Goal: Task Accomplishment & Management: Complete application form

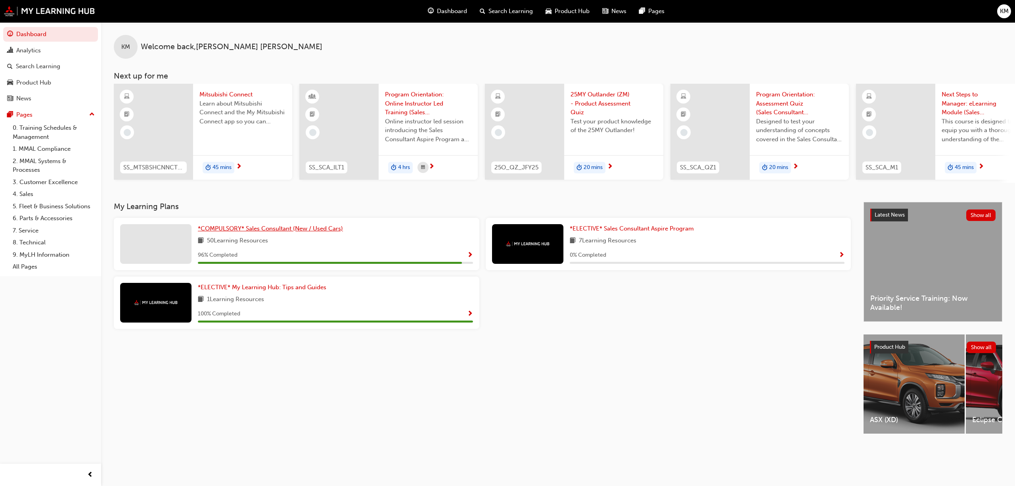
click at [258, 232] on span "*COMPULSORY* Sales Consultant (New / Used Cars)" at bounding box center [270, 228] width 145 height 7
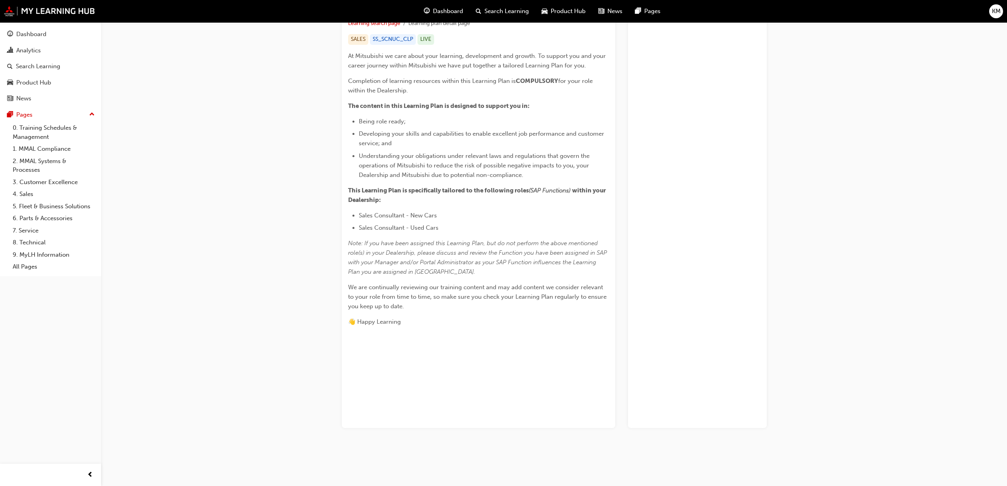
scroll to position [92, 0]
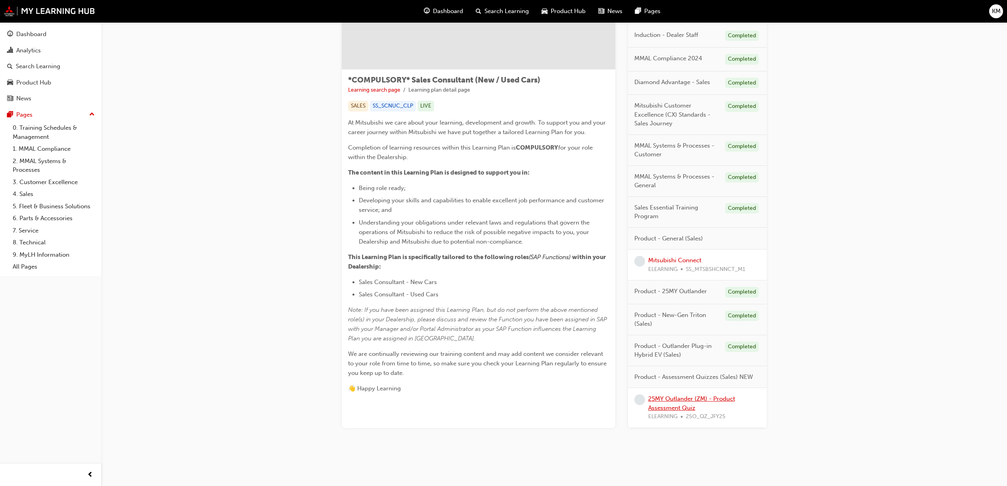
click at [677, 405] on link "25MY Outlander (ZM) - Product Assessment Quiz" at bounding box center [691, 403] width 87 height 16
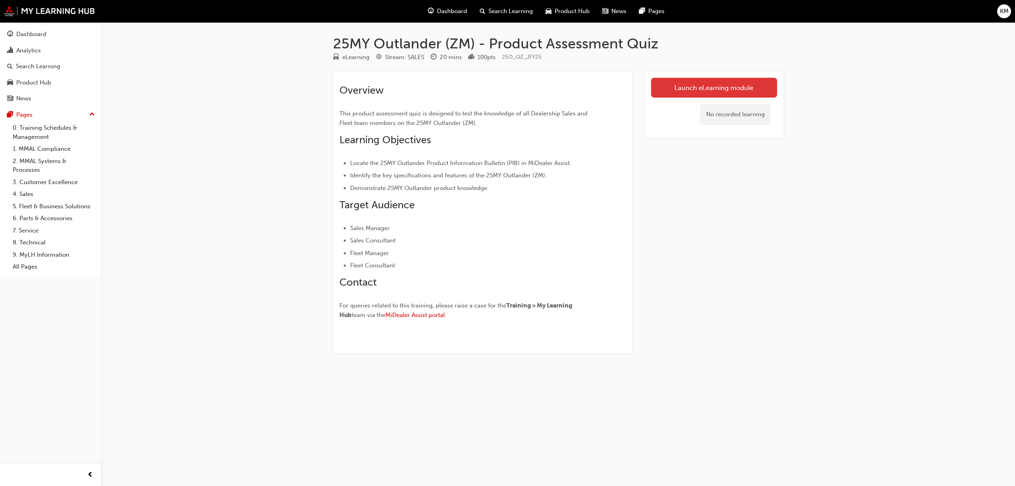
click at [729, 94] on link "Launch eLearning module" at bounding box center [714, 88] width 126 height 20
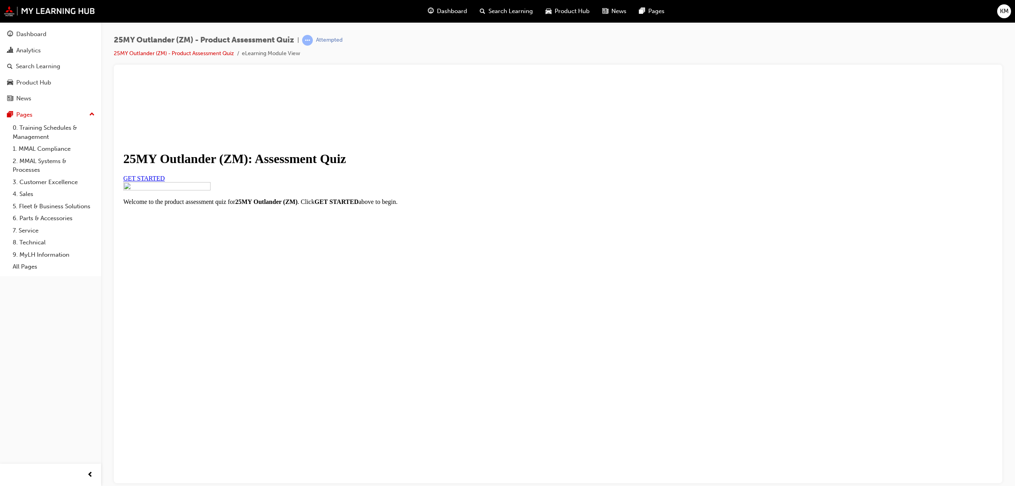
click at [165, 181] on link "GET STARTED" at bounding box center [144, 177] width 42 height 7
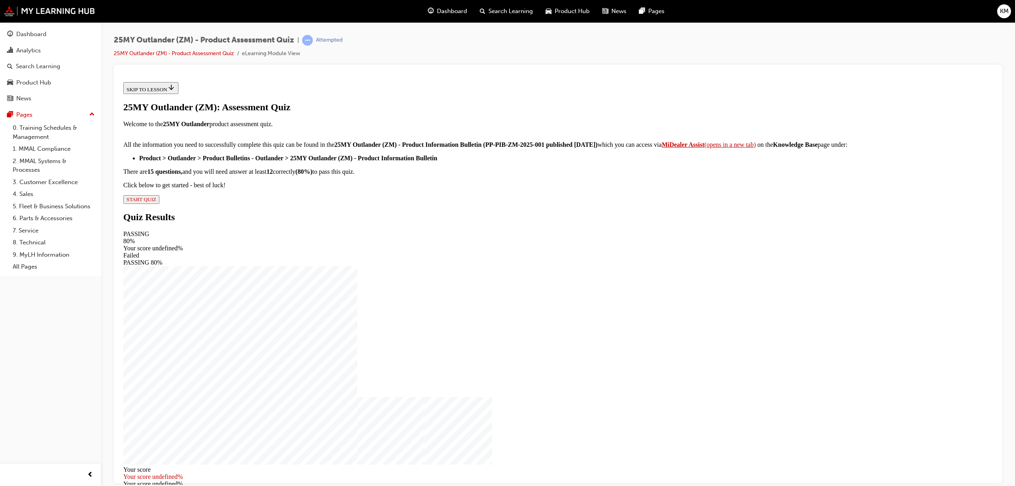
scroll to position [7, 0]
click at [156, 202] on span "START QUIZ" at bounding box center [141, 199] width 30 height 6
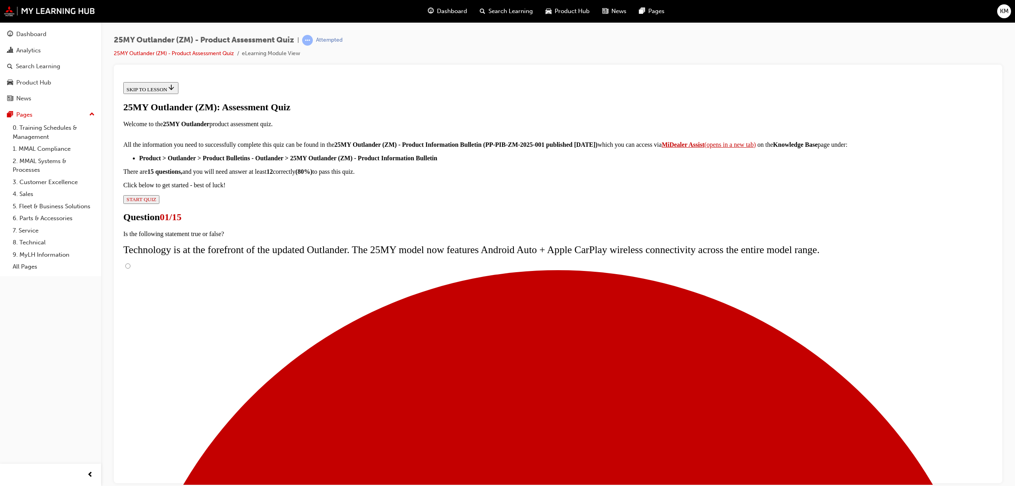
scroll to position [0, 0]
click at [130, 268] on input "True" at bounding box center [127, 265] width 5 height 5
radio input "true"
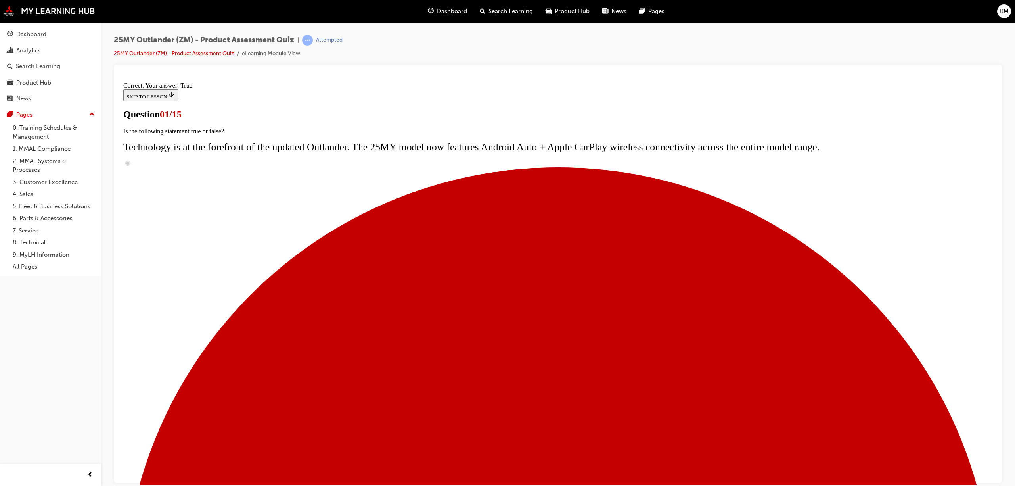
scroll to position [1, 0]
radio input "true"
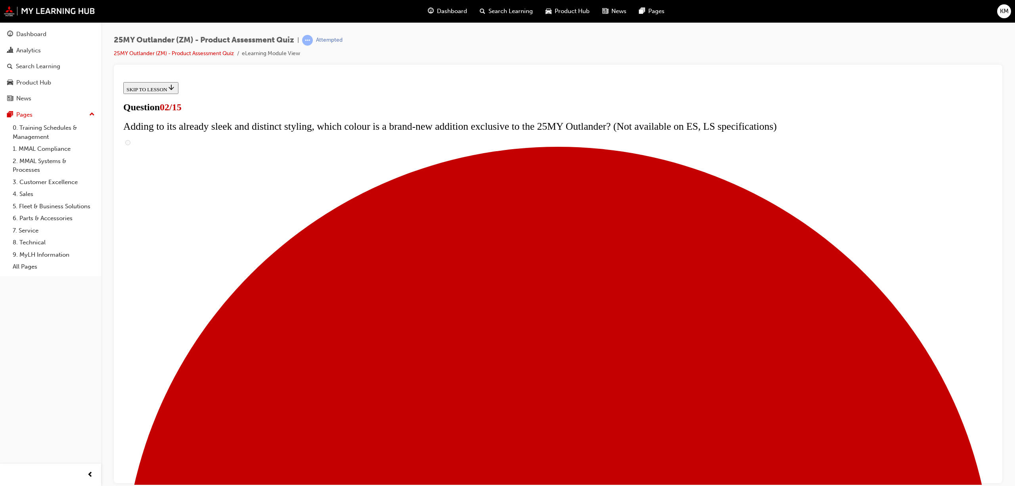
scroll to position [49, 0]
checkbox input "true"
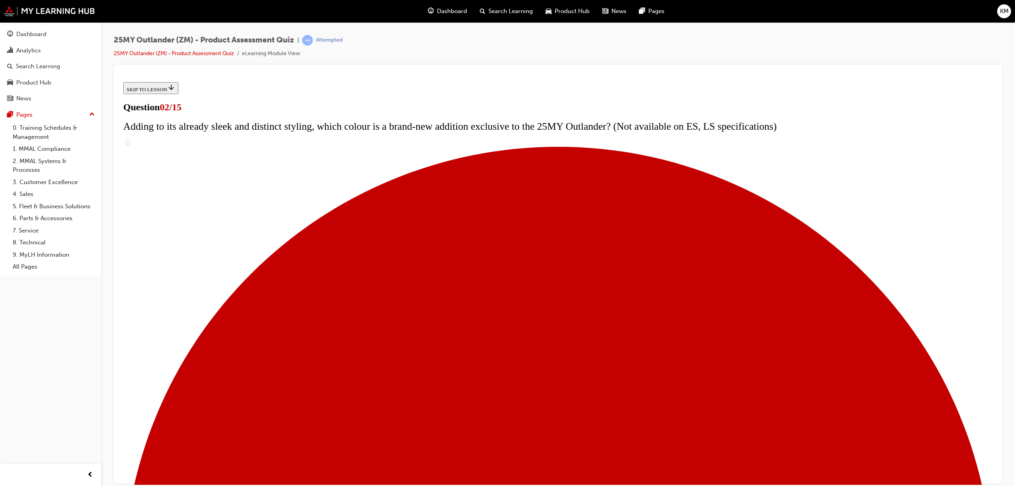
checkbox input "true"
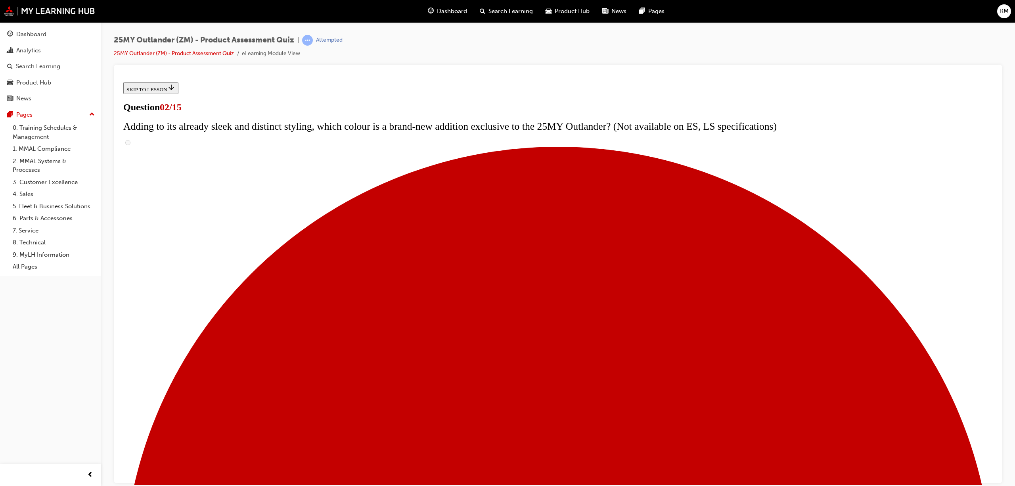
checkbox input "true"
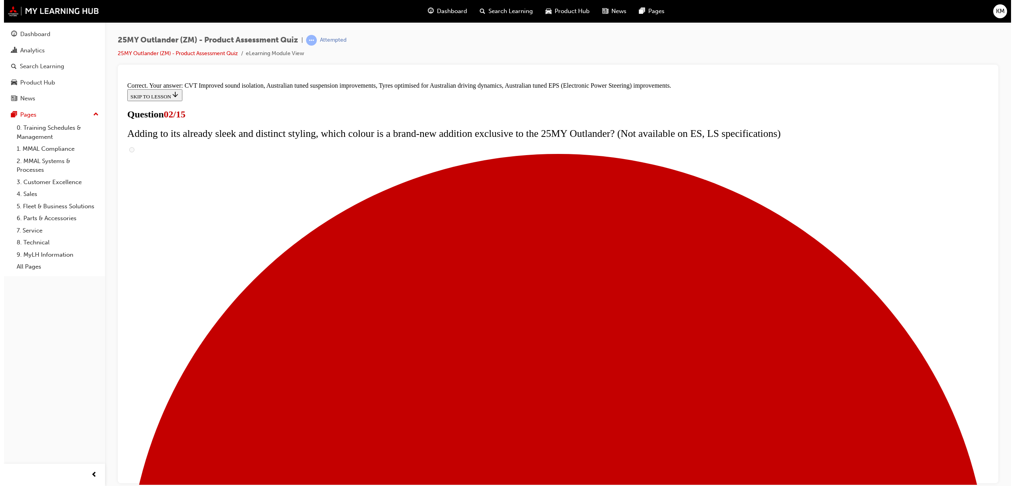
scroll to position [98, 0]
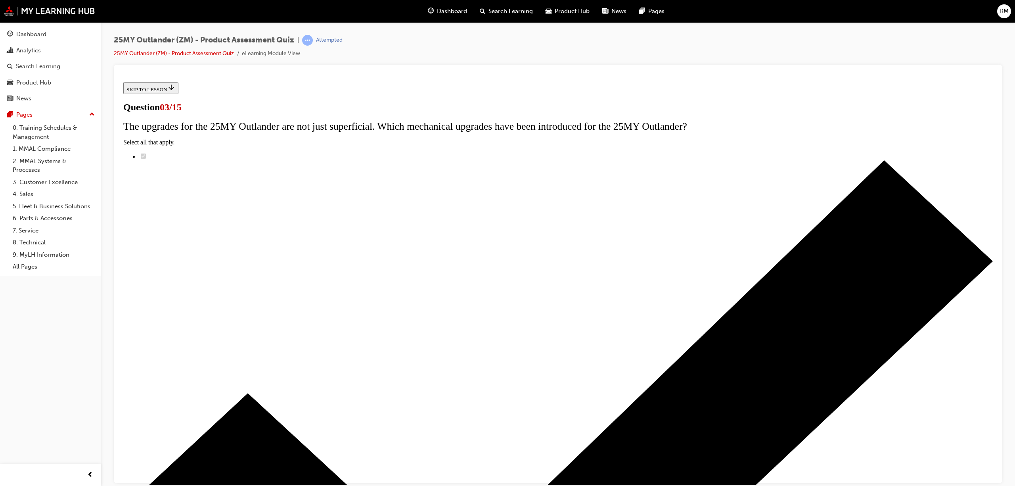
scroll to position [0, 0]
radio input "true"
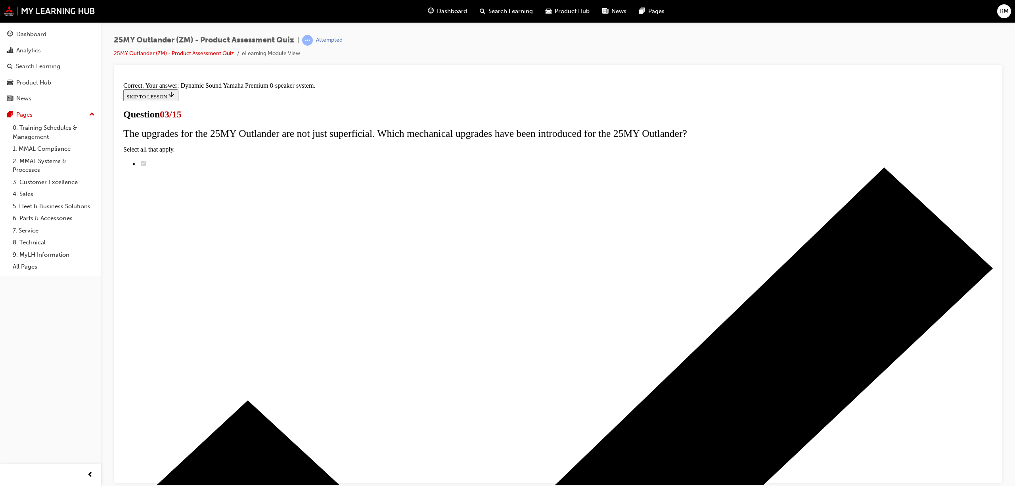
scroll to position [8, 0]
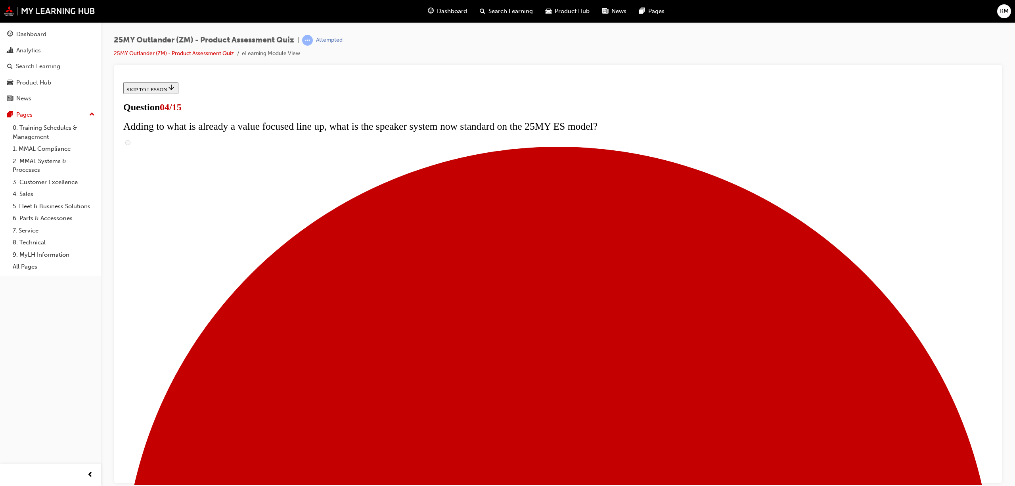
scroll to position [74, 0]
checkbox input "true"
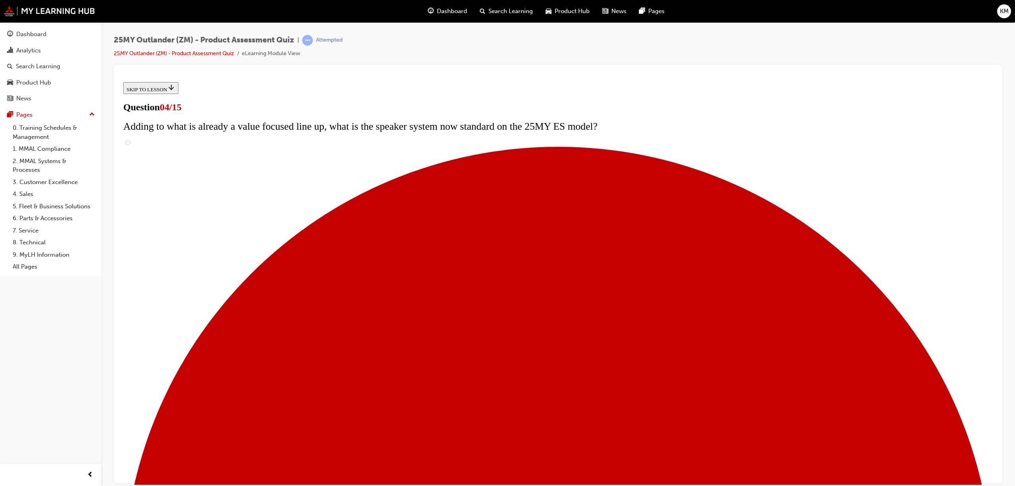
checkbox input "true"
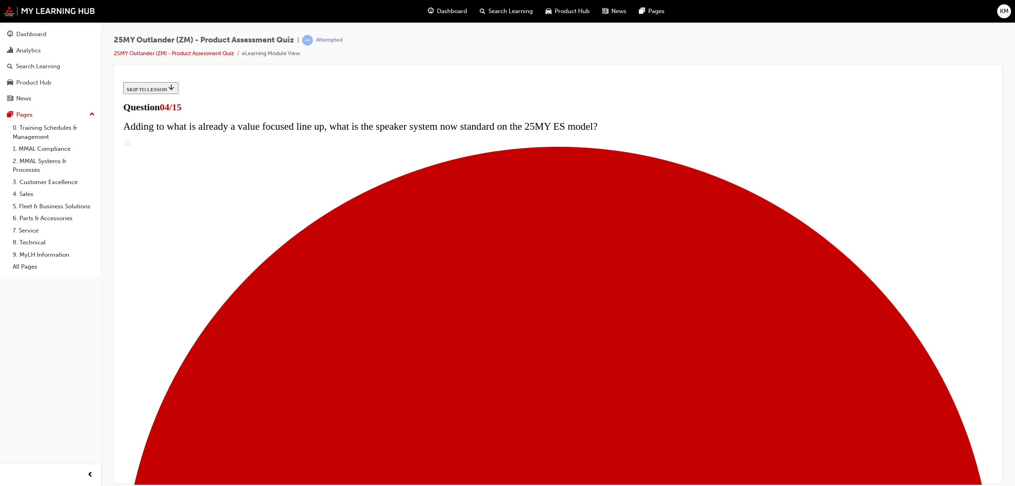
checkbox input "true"
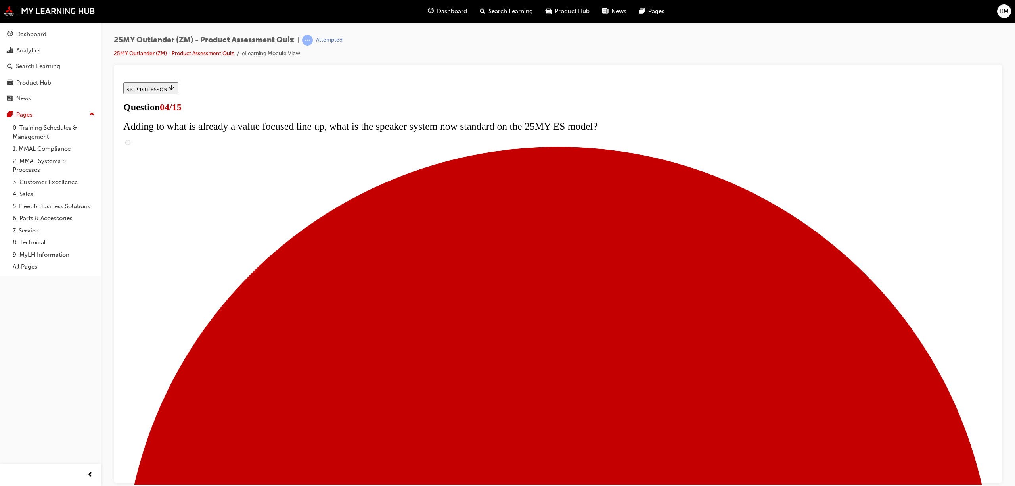
checkbox input "true"
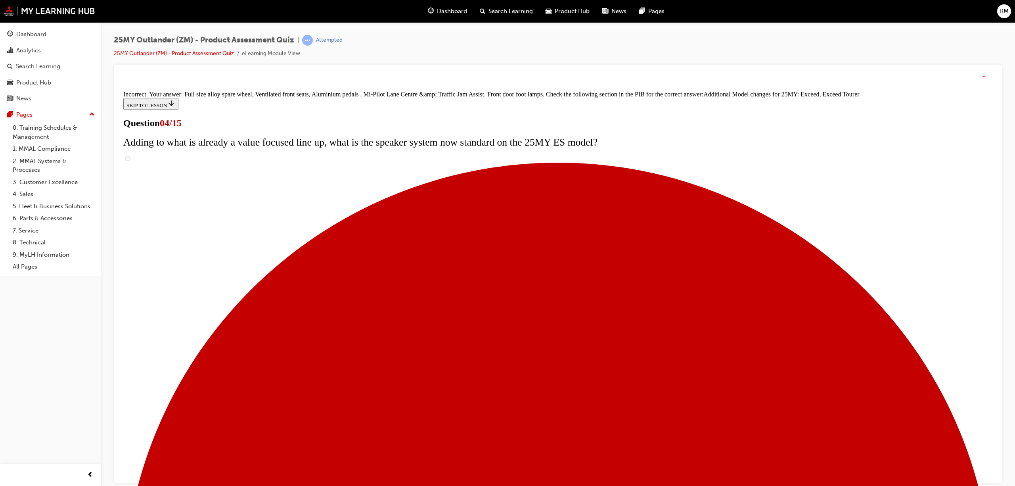
scroll to position [178, 0]
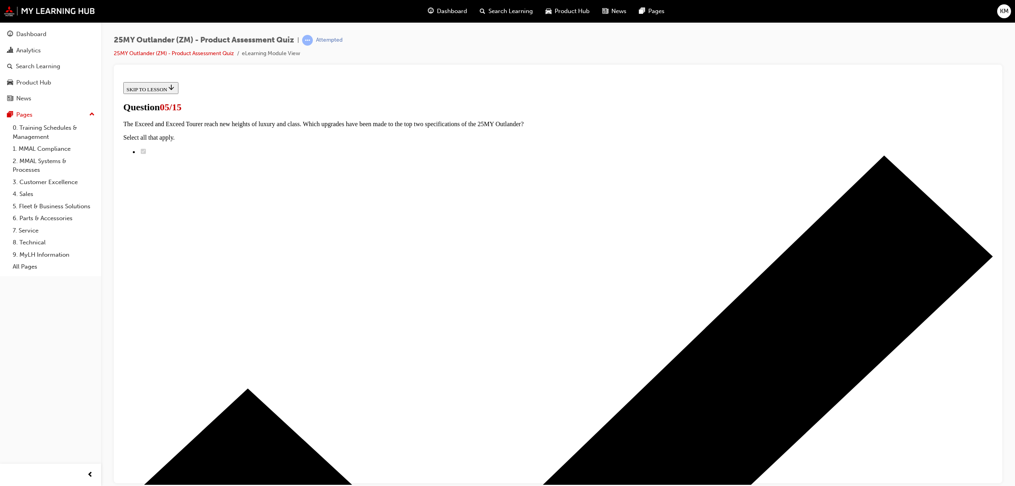
scroll to position [1, 0]
radio input "true"
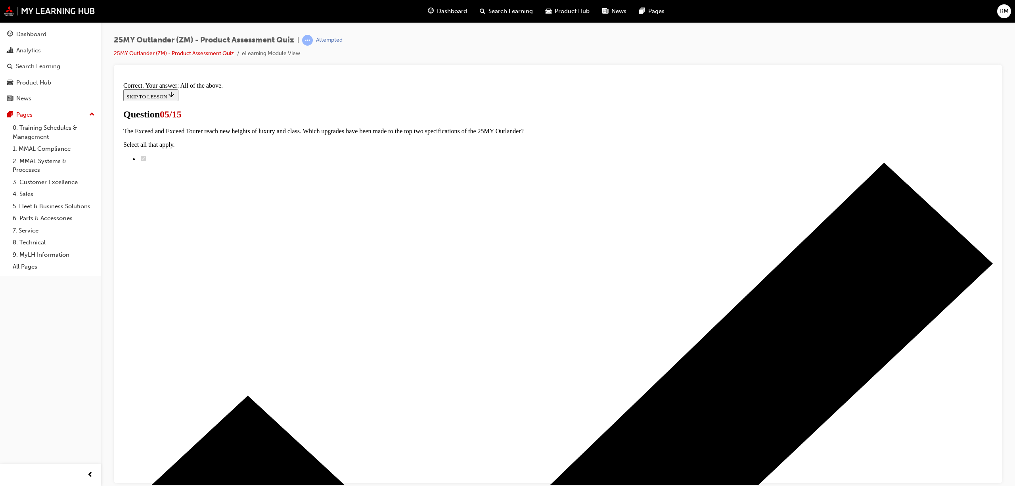
scroll to position [62, 0]
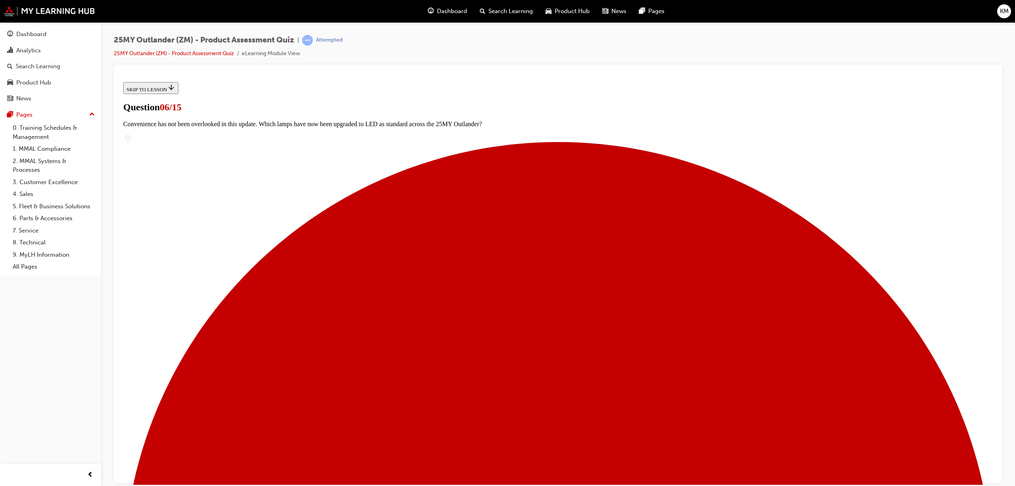
scroll to position [49, 0]
radio input "true"
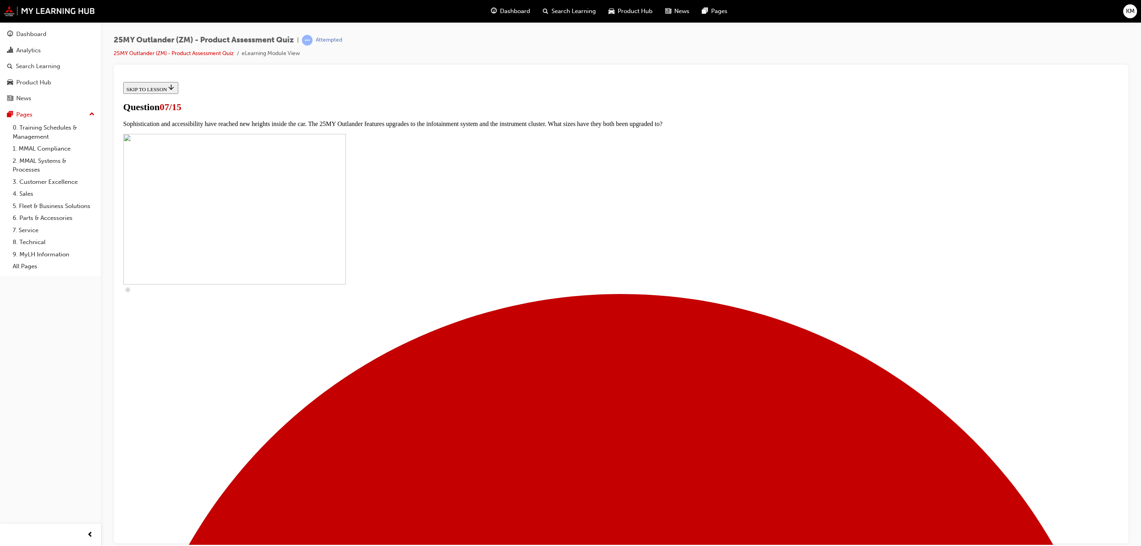
scroll to position [127, 0]
checkbox input "true"
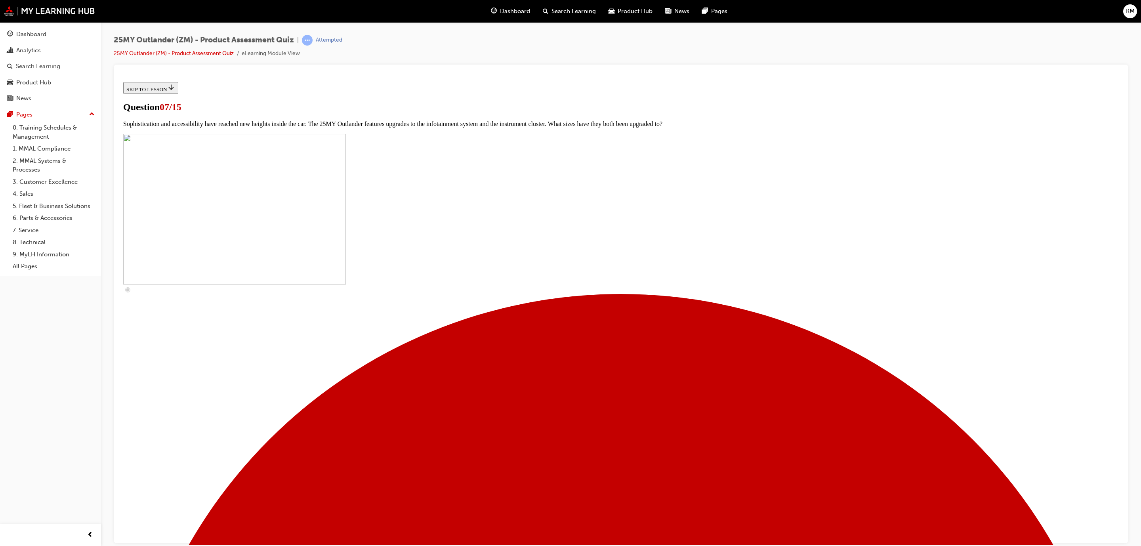
checkbox input "true"
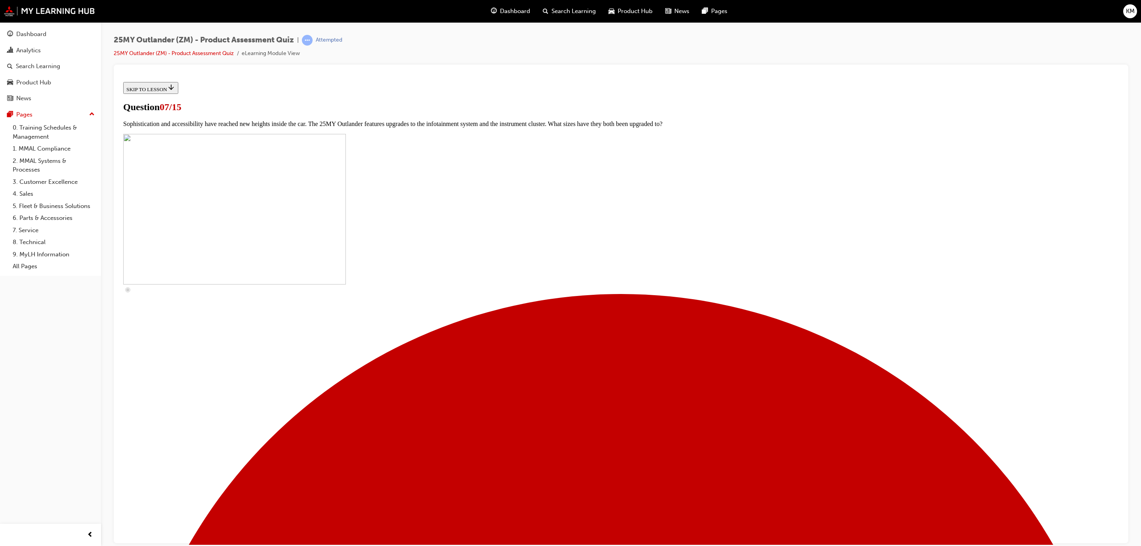
checkbox input "true"
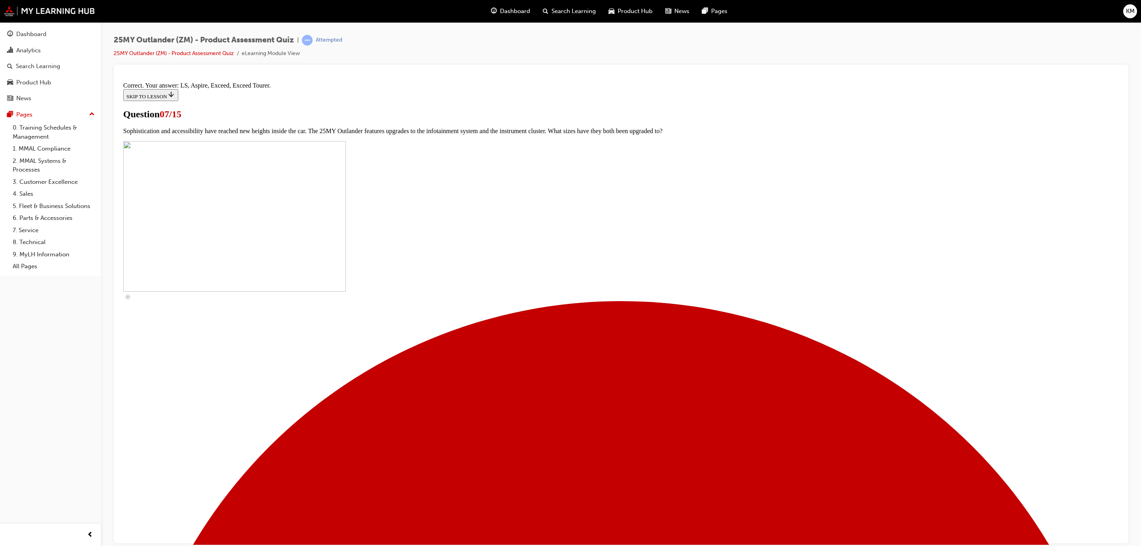
scroll to position [176, 0]
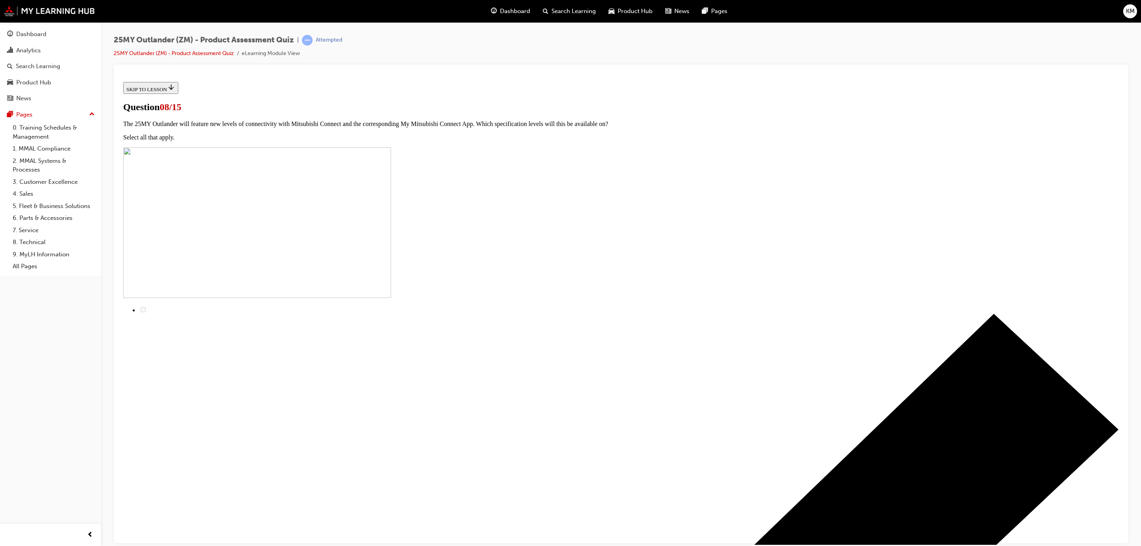
radio input "true"
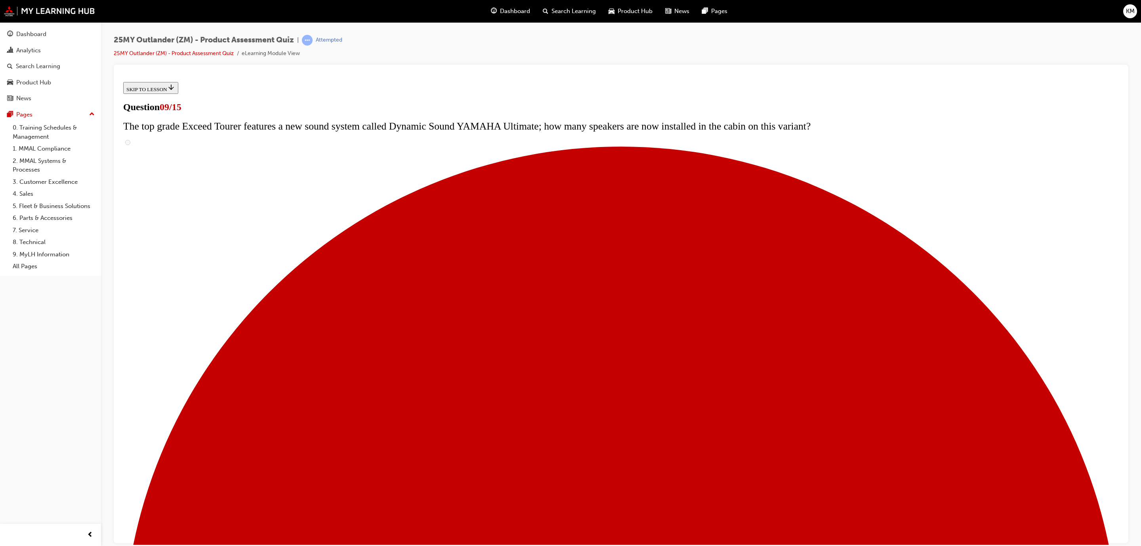
scroll to position [120, 0]
radio input "true"
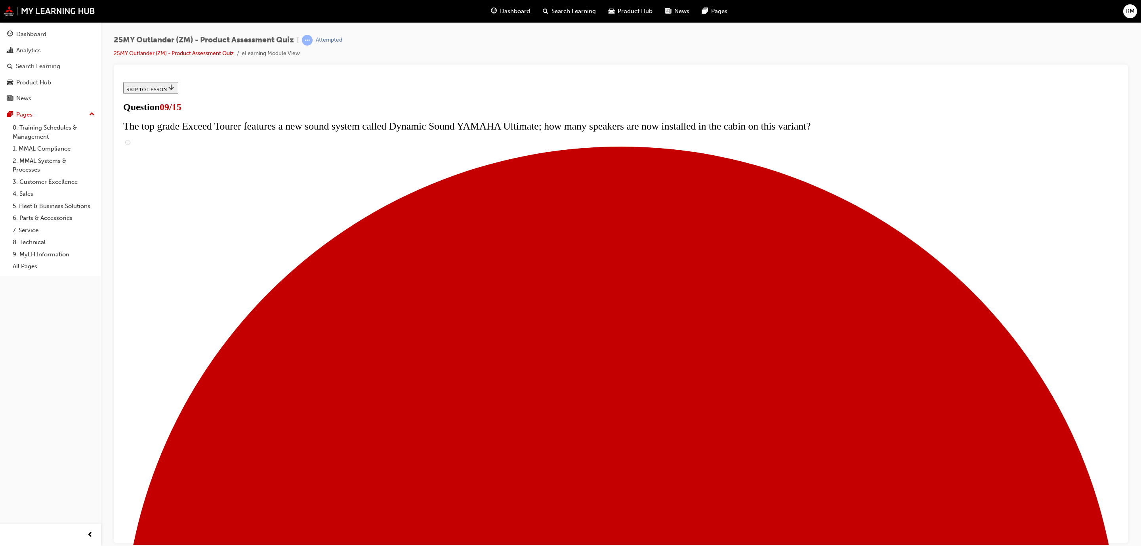
radio input "true"
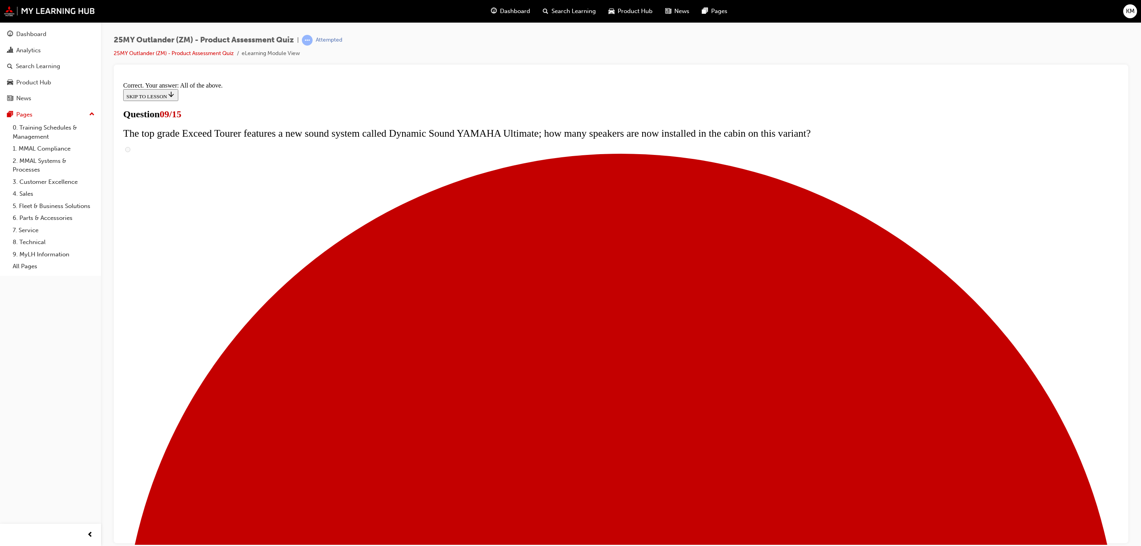
scroll to position [231, 0]
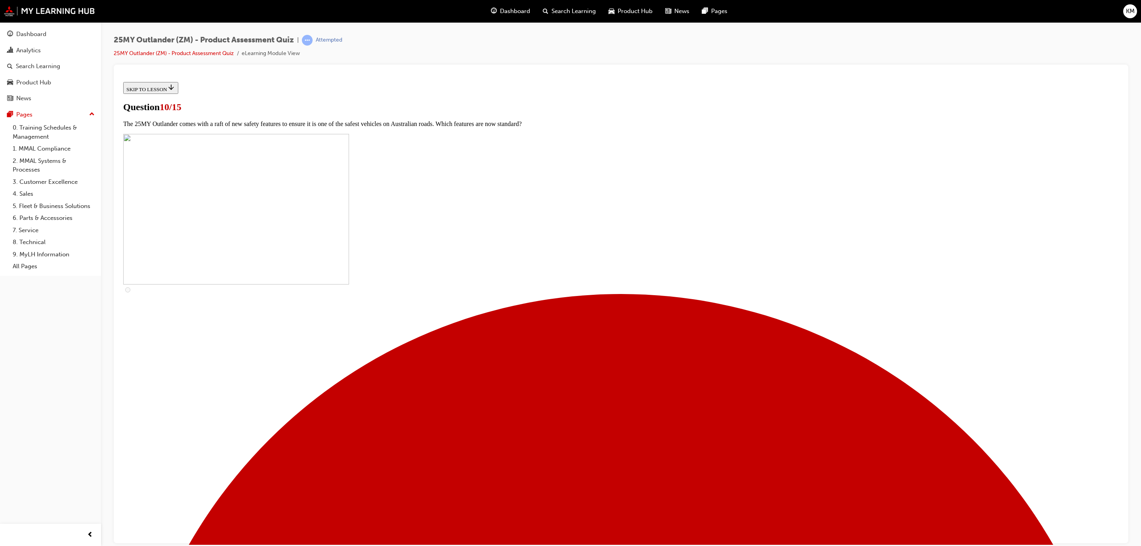
scroll to position [108, 0]
checkbox input "true"
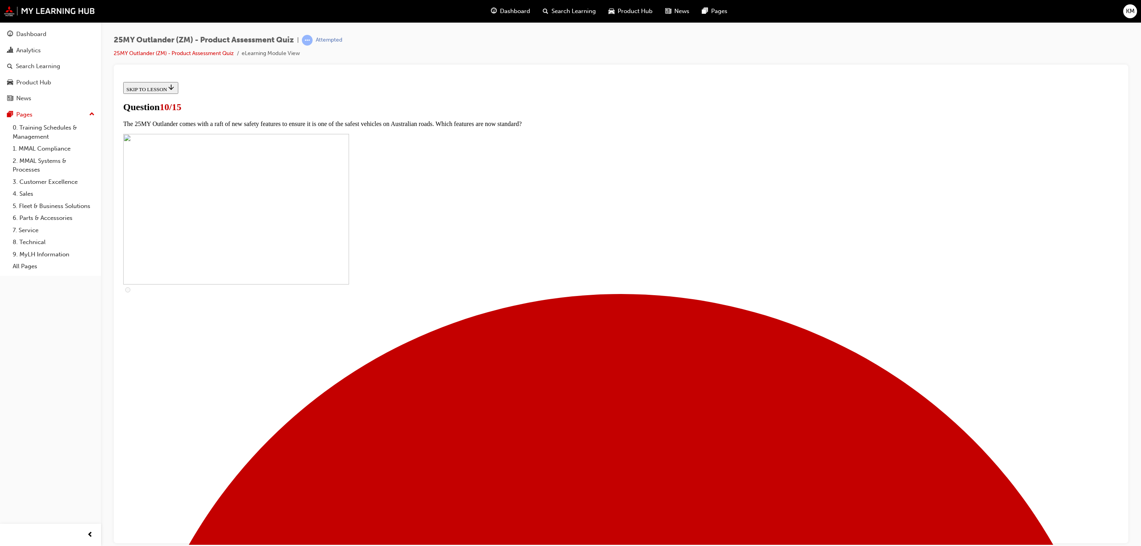
checkbox input "true"
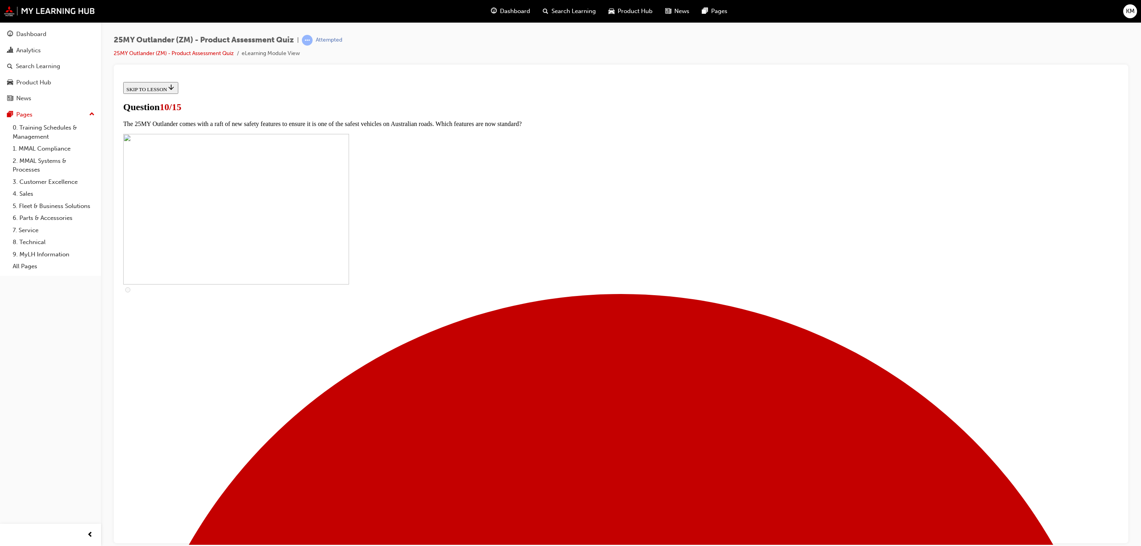
checkbox input "true"
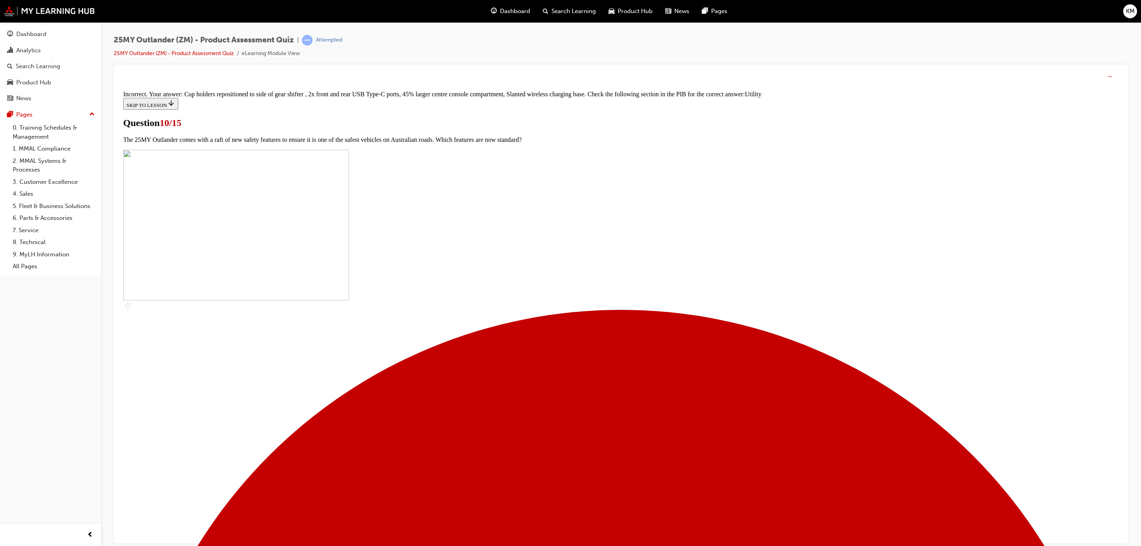
scroll to position [205, 0]
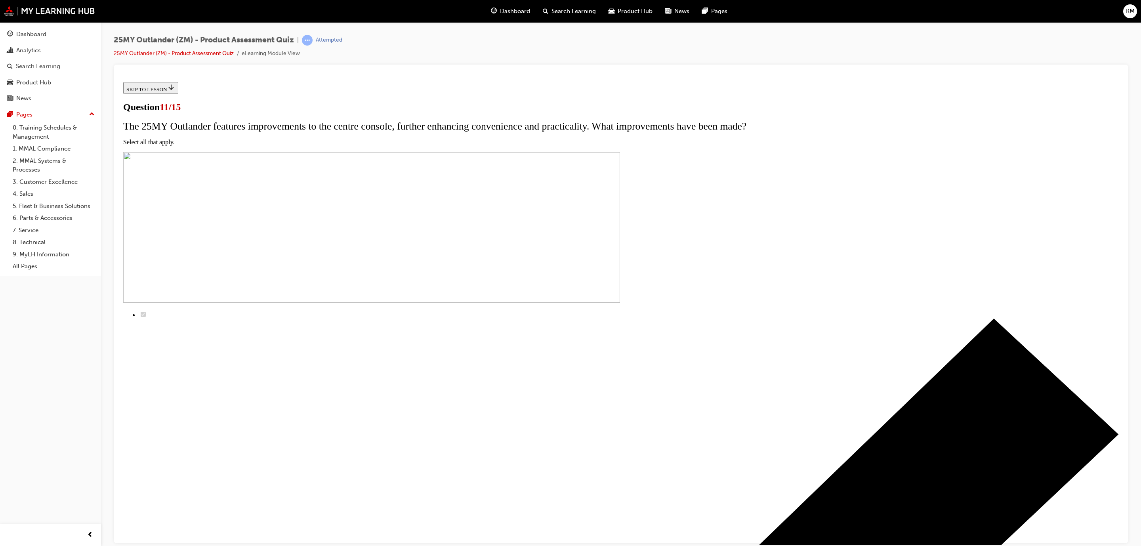
checkbox input "true"
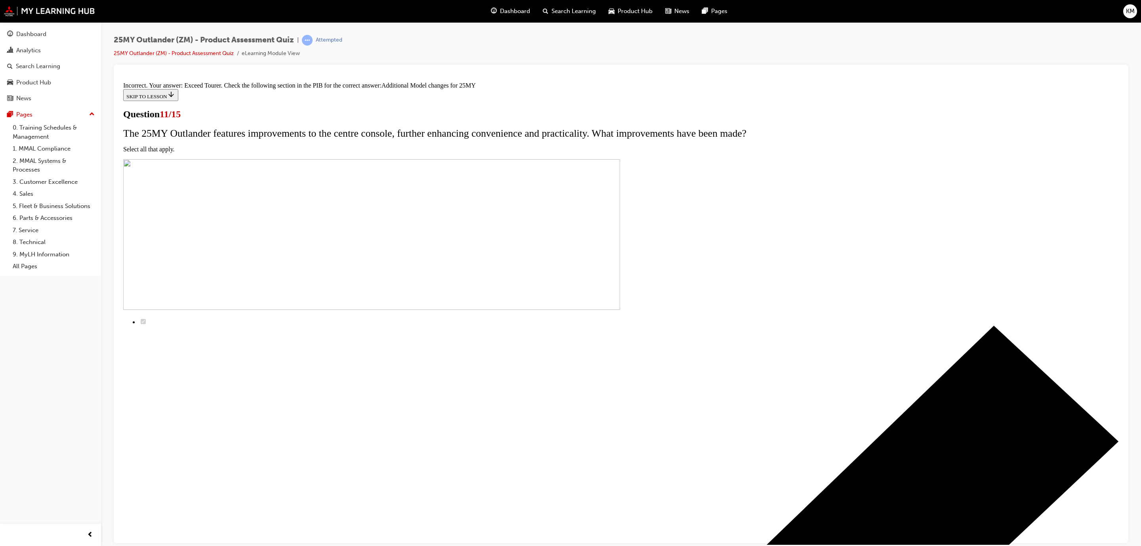
scroll to position [55, 0]
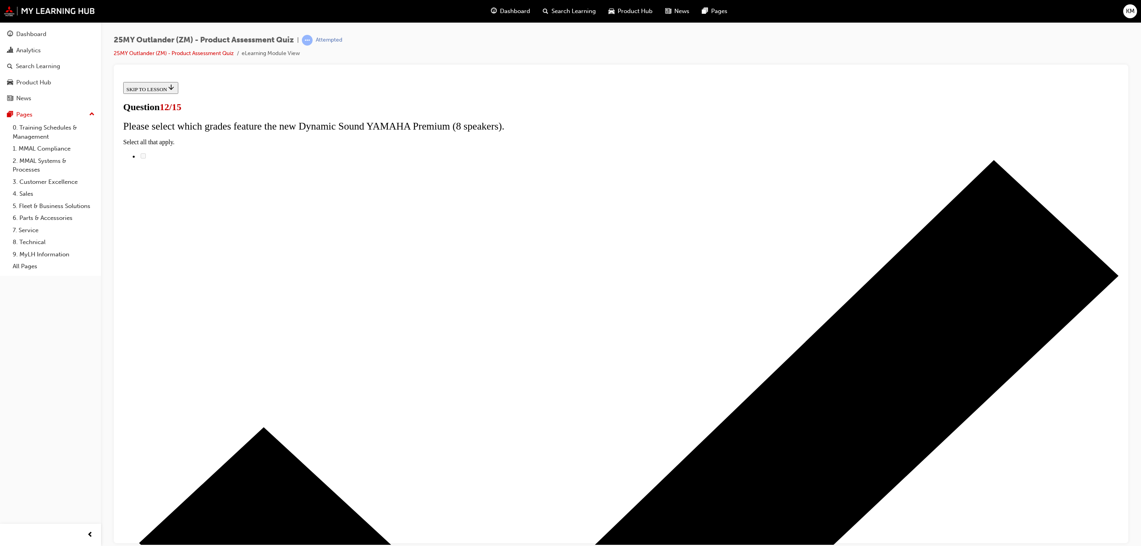
scroll to position [0, 0]
radio input "true"
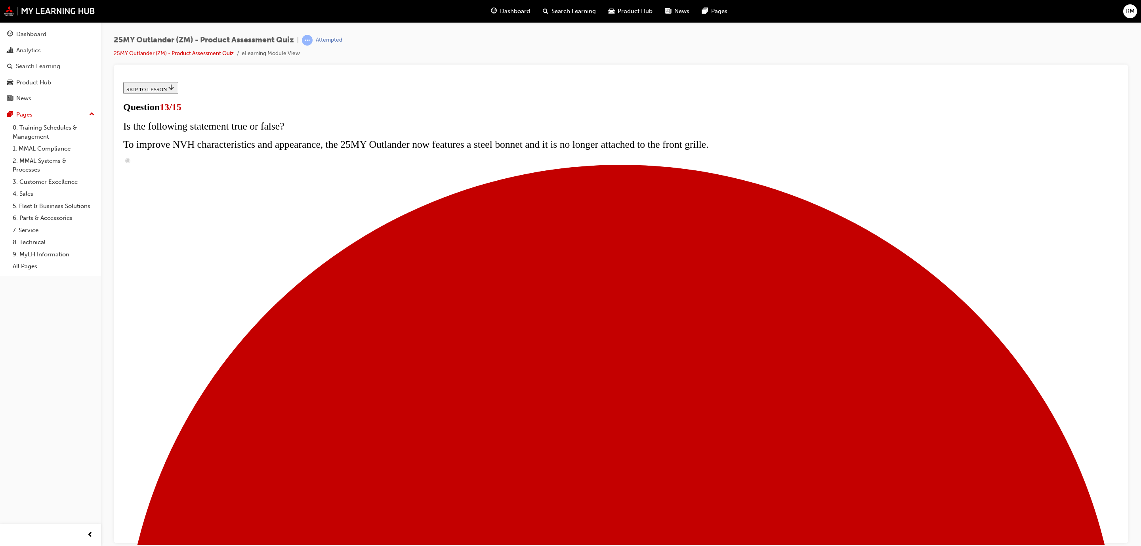
radio input "true"
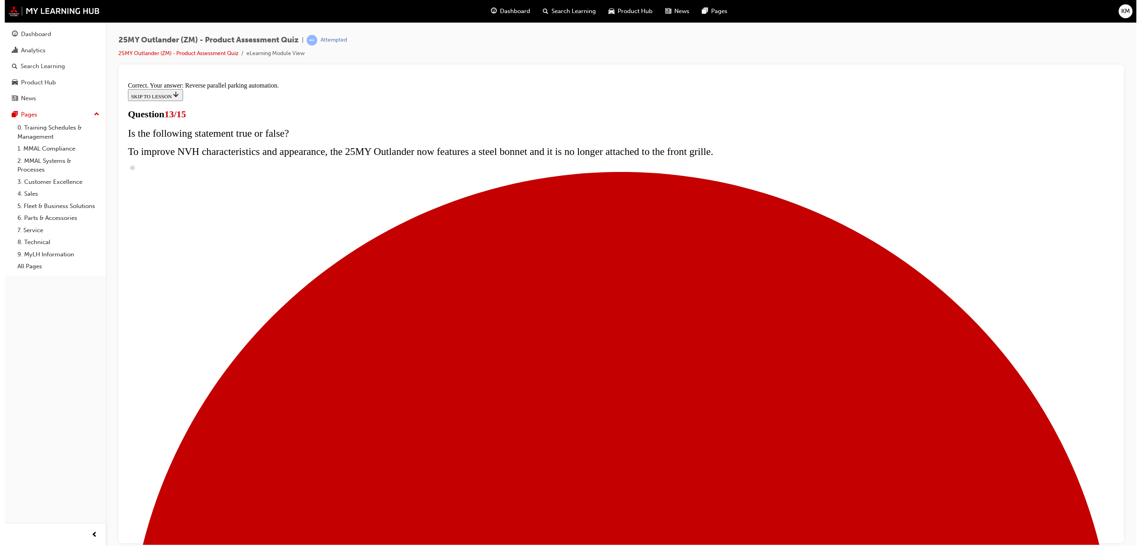
scroll to position [24, 0]
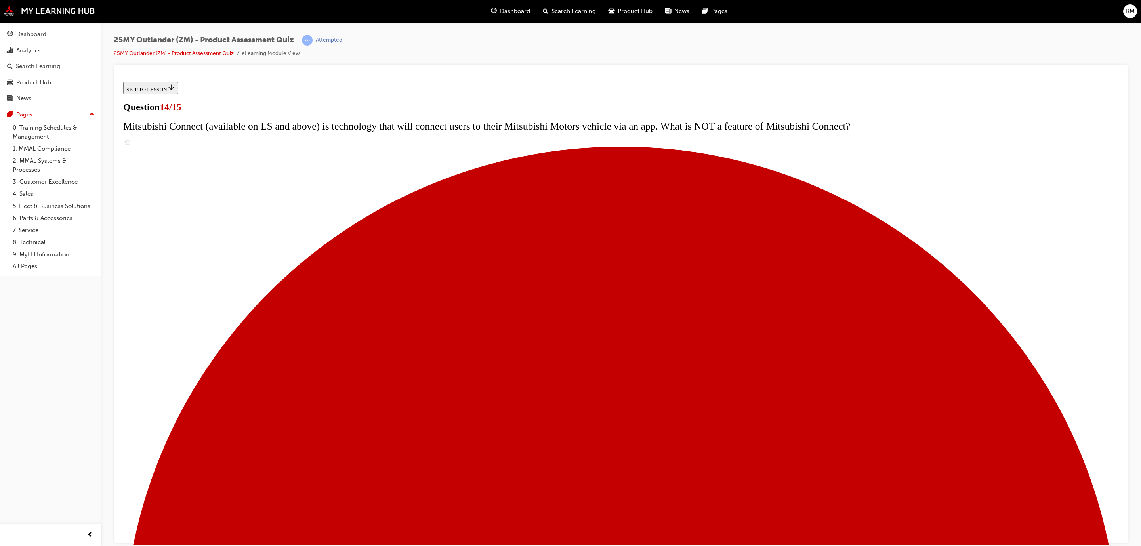
scroll to position [76, 0]
radio input "true"
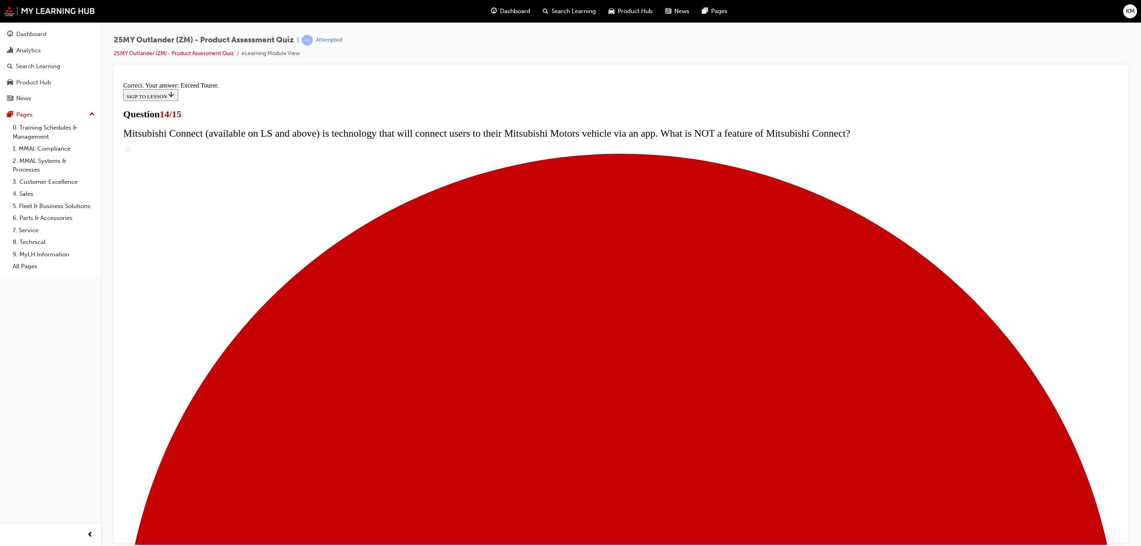
scroll to position [149, 0]
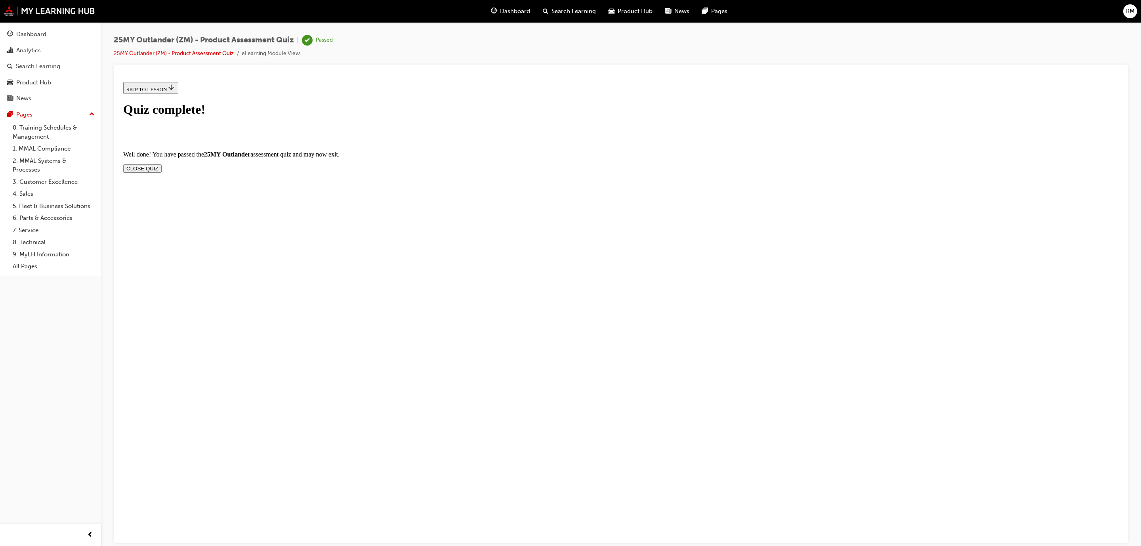
click at [162, 164] on button "CLOSE QUIZ" at bounding box center [142, 168] width 38 height 8
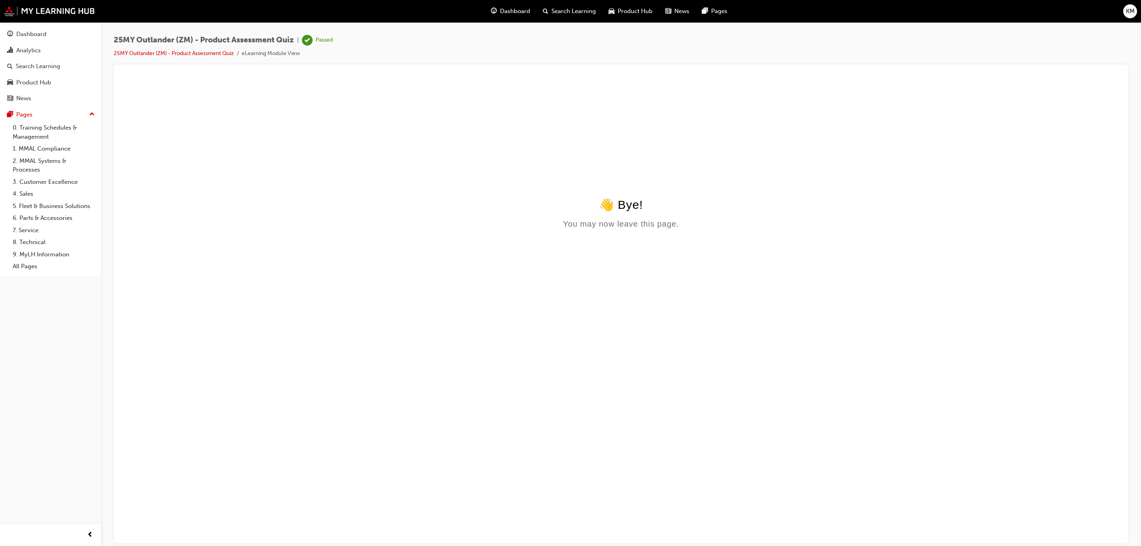
click at [467, 231] on html "👋 Bye! You may now leave this page." at bounding box center [621, 154] width 1002 height 153
click at [54, 10] on img at bounding box center [49, 11] width 91 height 10
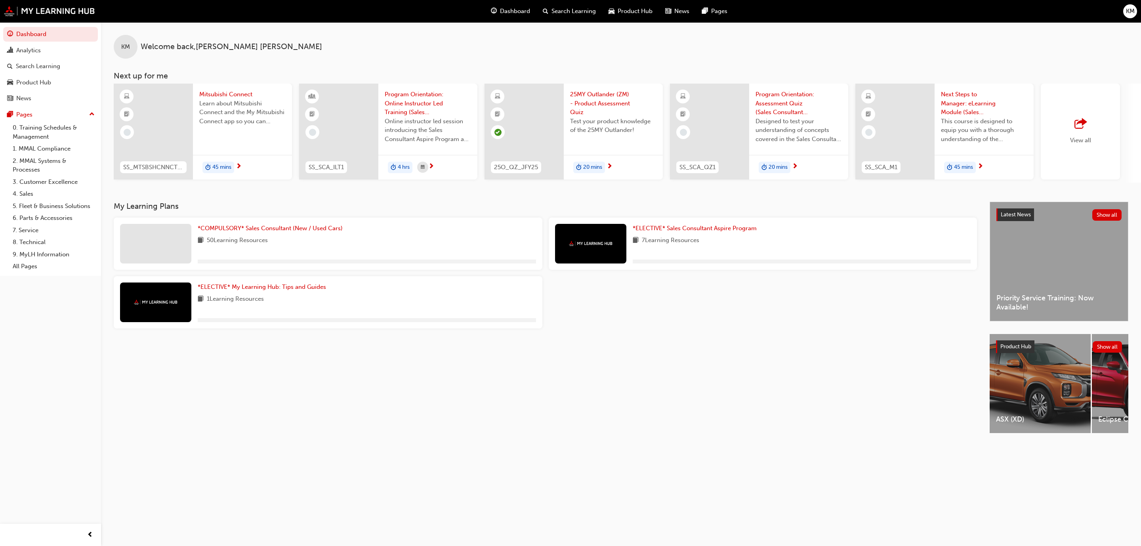
click at [646, 427] on div "My Learning Plans *COMPULSORY* Sales Consultant (New / Used Cars) 50 Learning R…" at bounding box center [552, 325] width 876 height 246
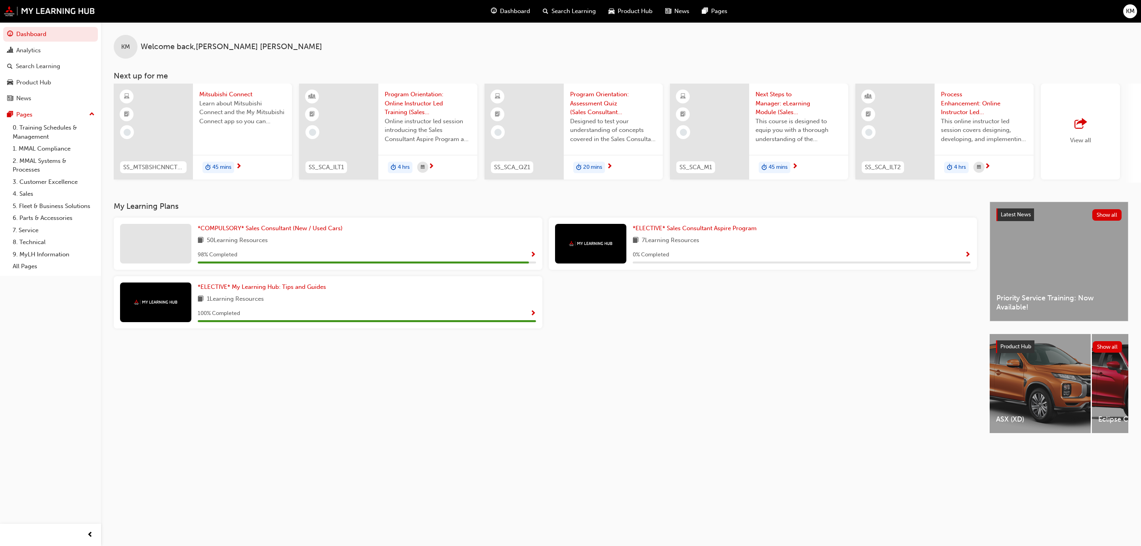
click at [1014, 11] on span "KM" at bounding box center [1130, 11] width 9 height 9
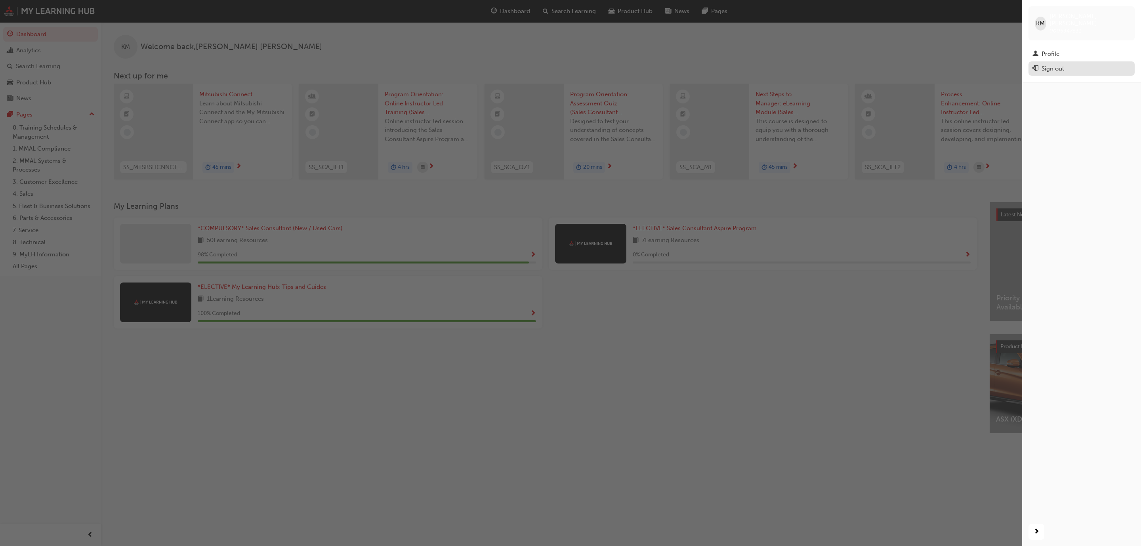
click at [1014, 64] on div "Sign out" at bounding box center [1082, 69] width 98 height 10
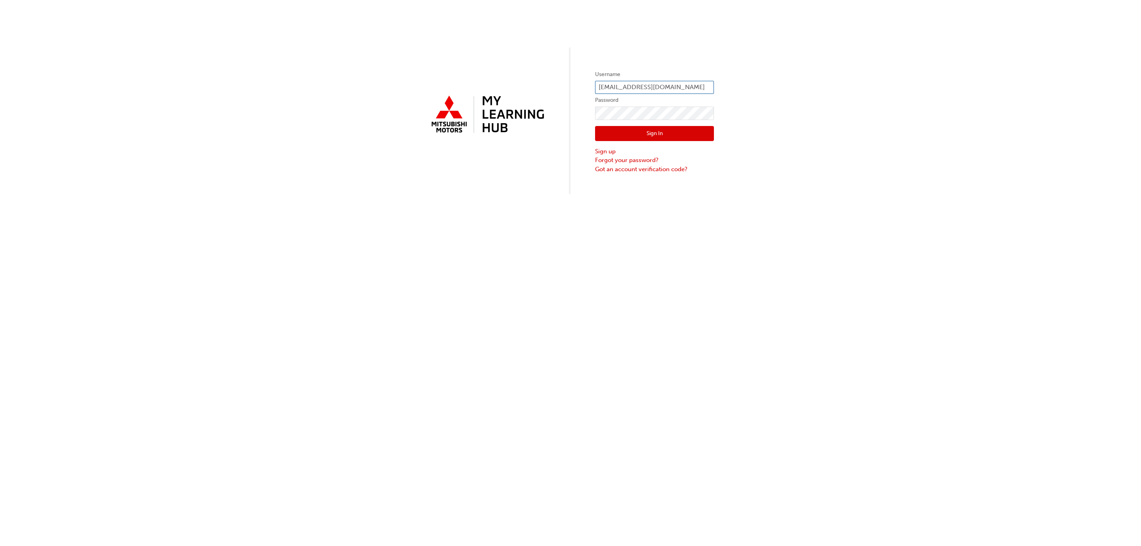
click at [637, 86] on input "kmedeiros@alto.com.au" at bounding box center [654, 87] width 119 height 13
type input "cgulisano@alto.com.au"
click at [660, 130] on button "Sign In" at bounding box center [654, 133] width 119 height 15
